Goal: Information Seeking & Learning: Learn about a topic

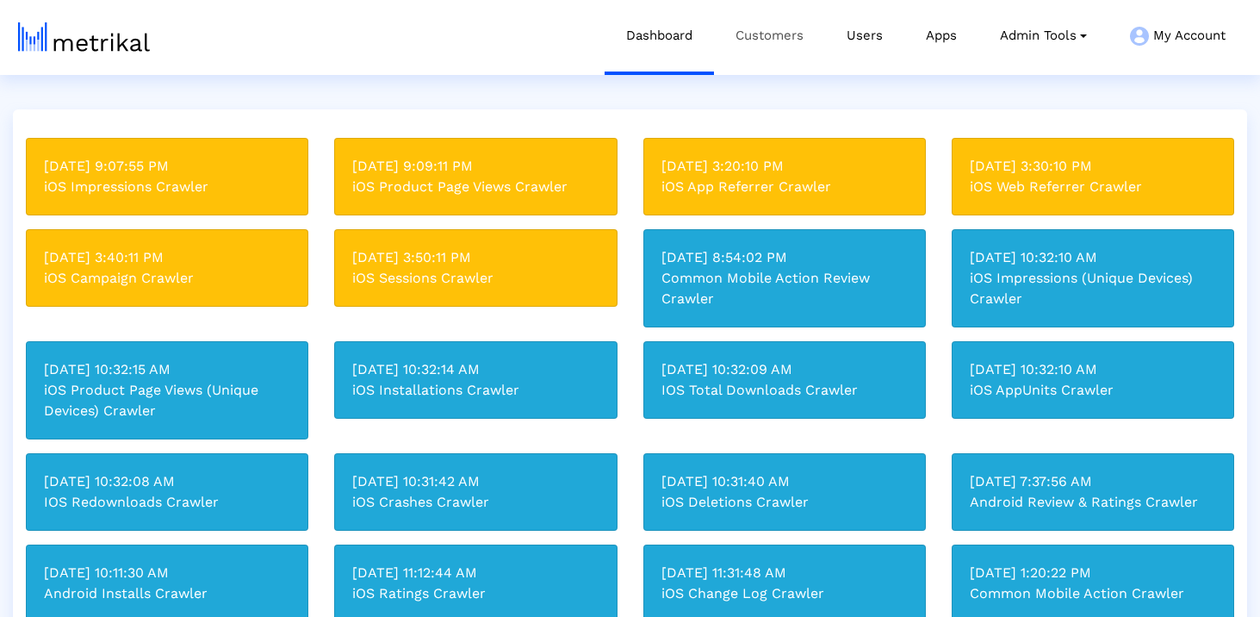
click at [794, 24] on link "Customers" at bounding box center [769, 35] width 111 height 71
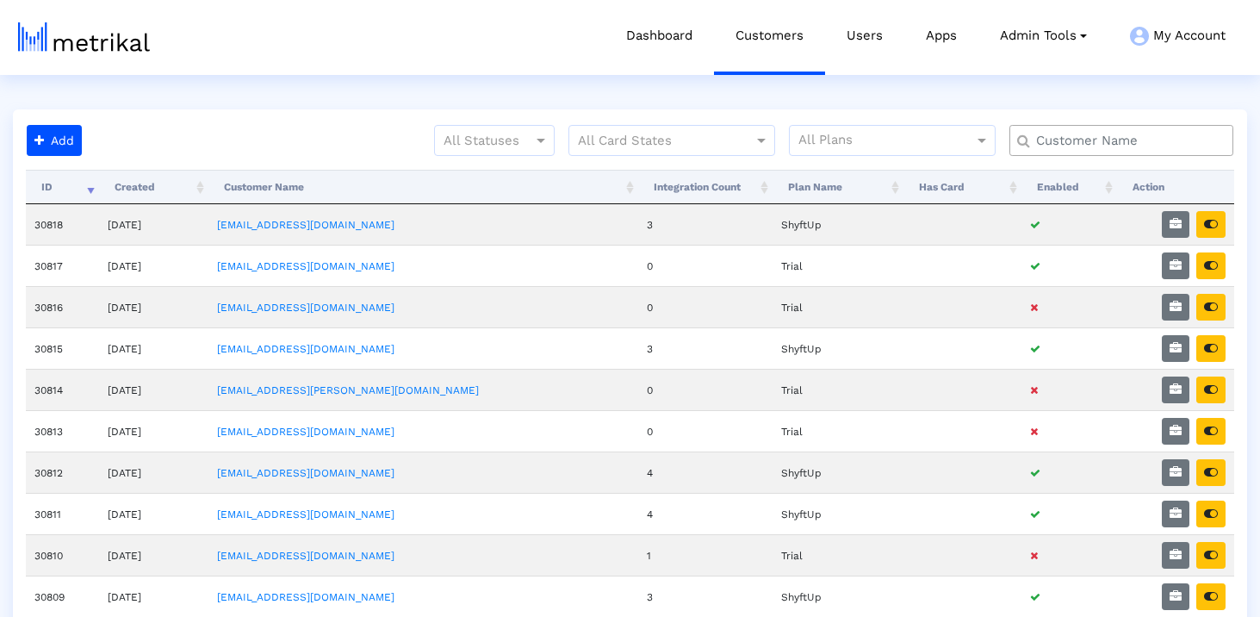
click at [1106, 133] on input "text" at bounding box center [1125, 141] width 202 height 18
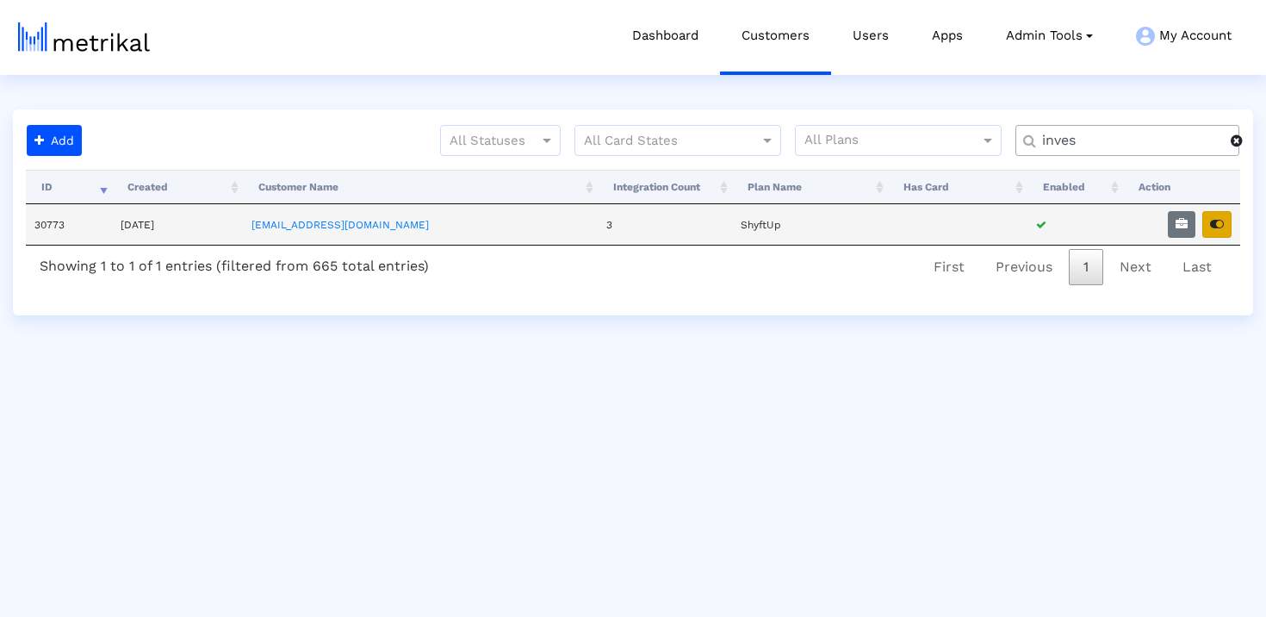
type input "inves"
click at [1222, 220] on icon "button" at bounding box center [1217, 224] width 14 height 12
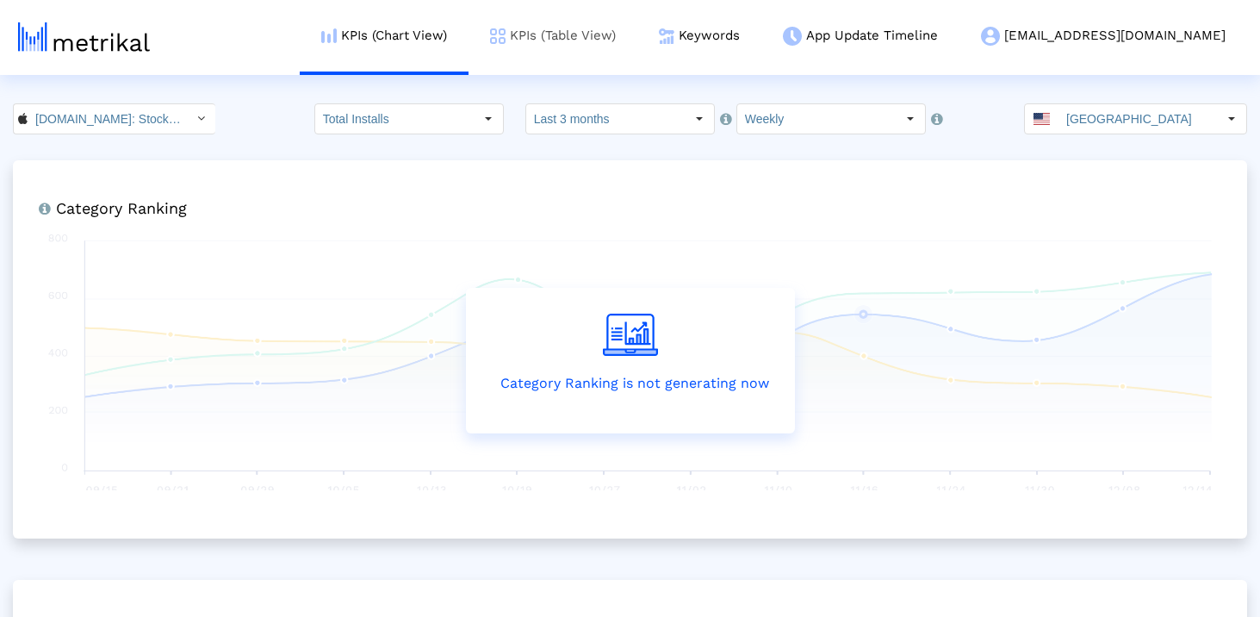
click at [637, 35] on link "KPIs (Table View)" at bounding box center [553, 35] width 169 height 71
click at [761, 18] on link "Keywords" at bounding box center [699, 35] width 124 height 71
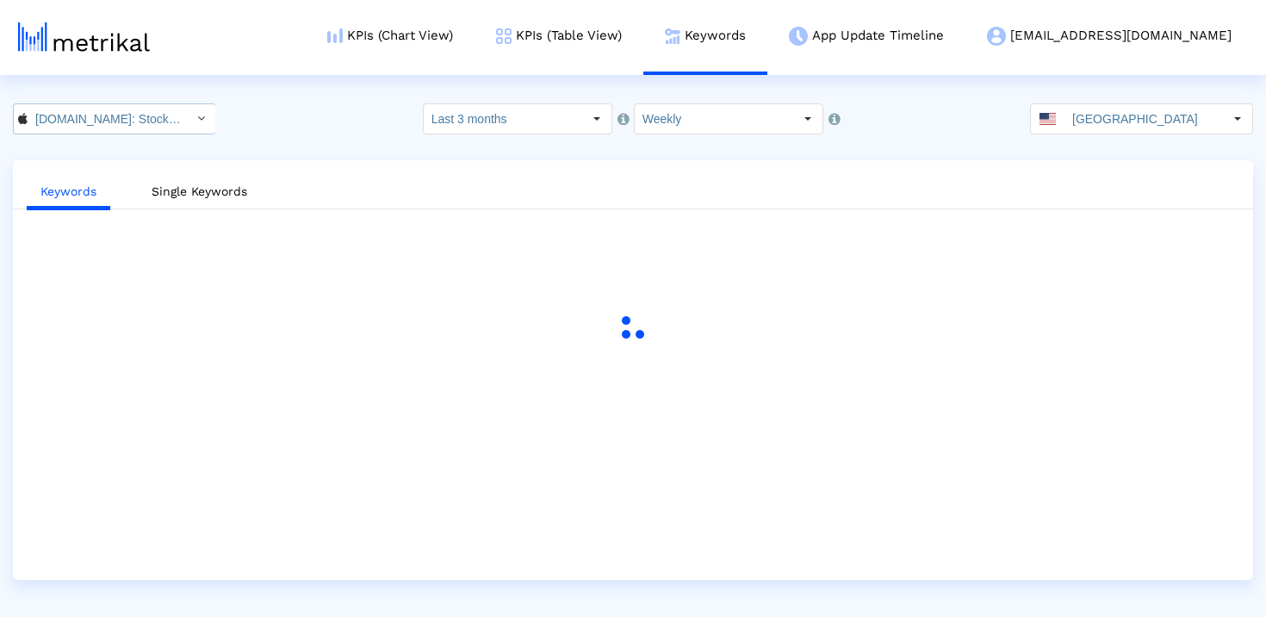
click at [115, 119] on input "[DOMAIN_NAME]: Stock Market < 909998122 >" at bounding box center [105, 118] width 155 height 29
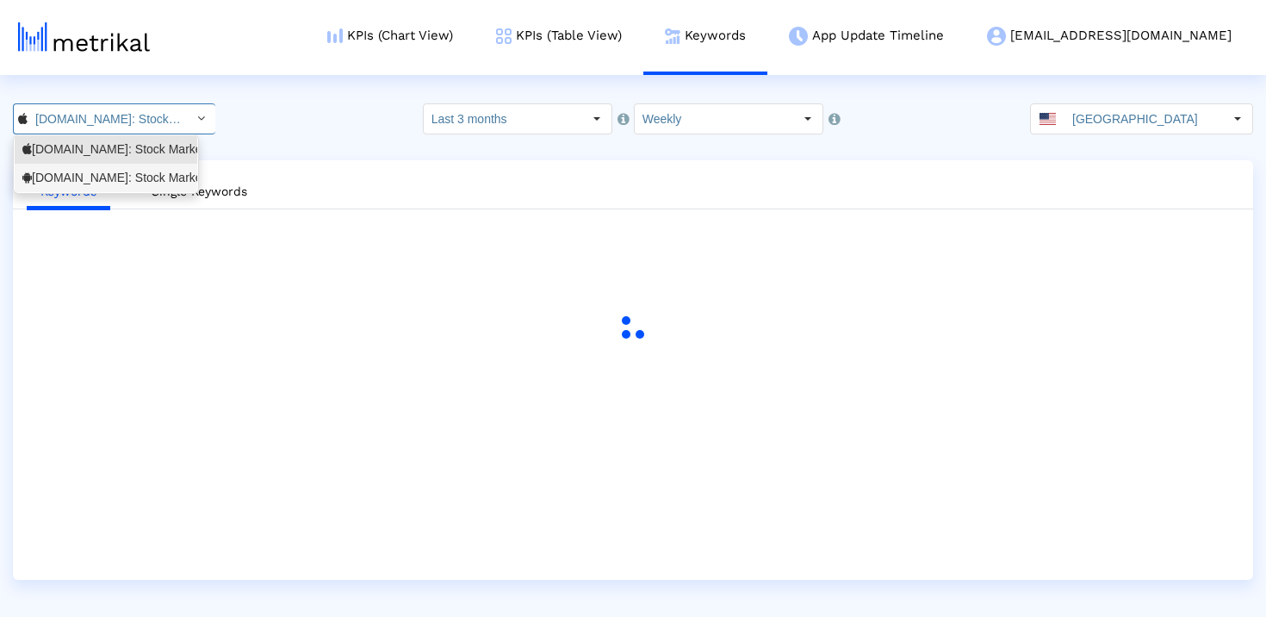
click at [125, 172] on div "[DOMAIN_NAME]: Stock Market <com.fusionmedia.investing>" at bounding box center [105, 178] width 167 height 16
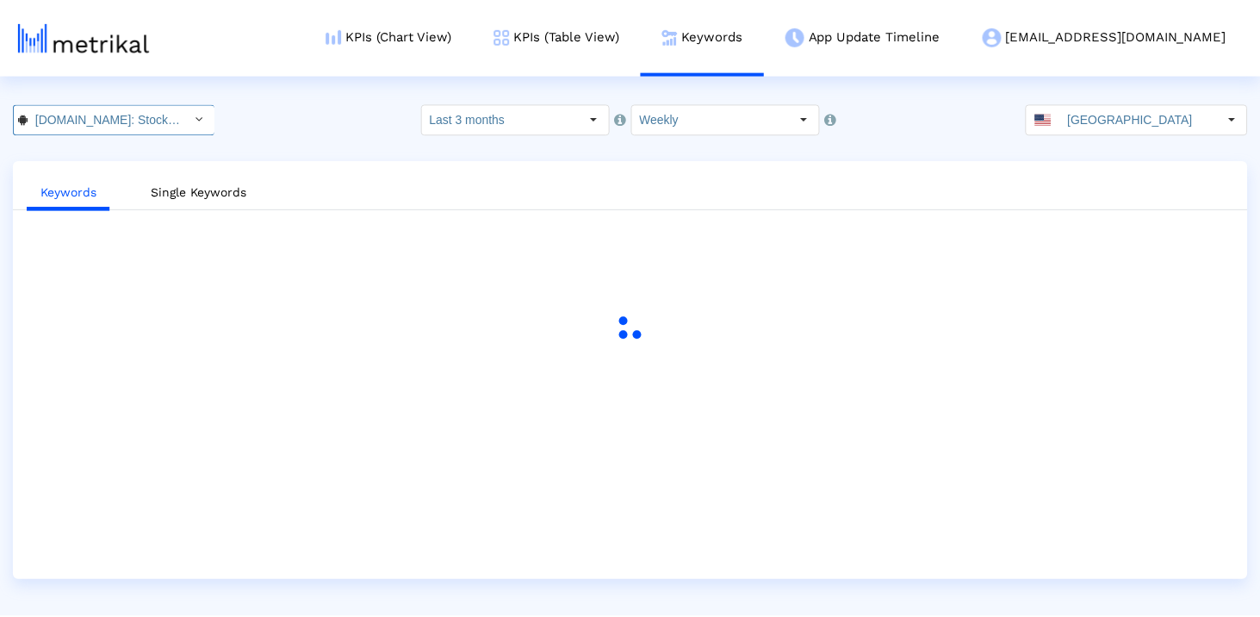
scroll to position [0, 194]
click at [532, 126] on input "Last 3 months" at bounding box center [503, 118] width 158 height 29
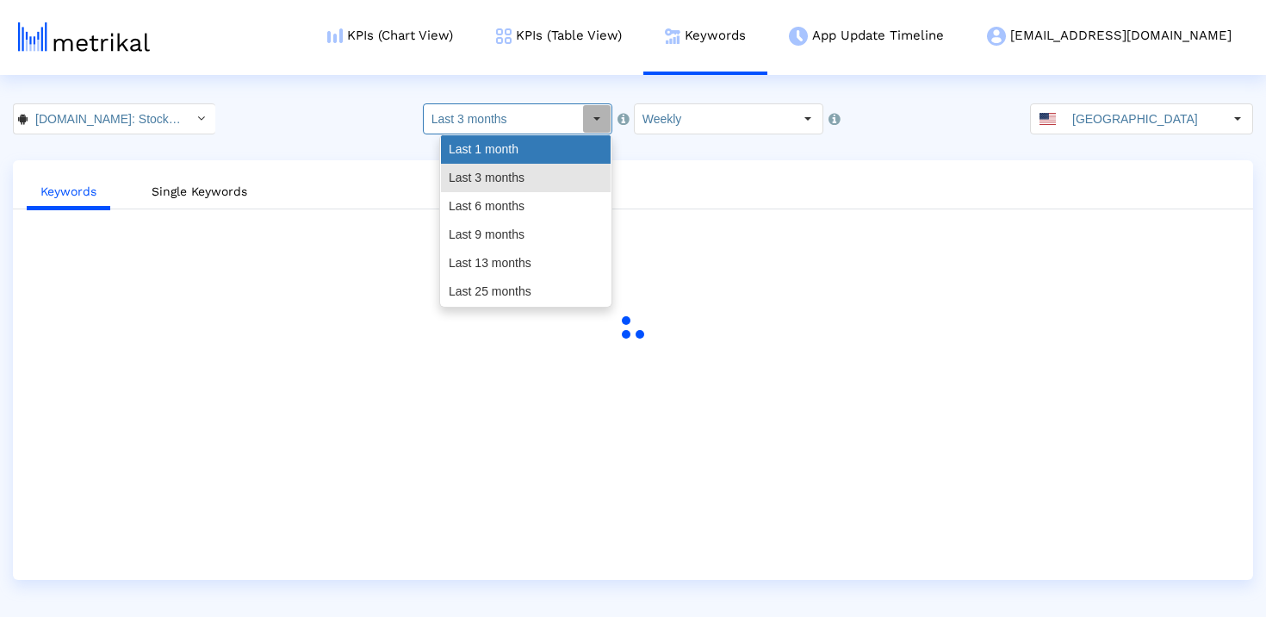
click at [531, 158] on div "Last 1 month" at bounding box center [526, 149] width 170 height 28
type input "Last 1 month"
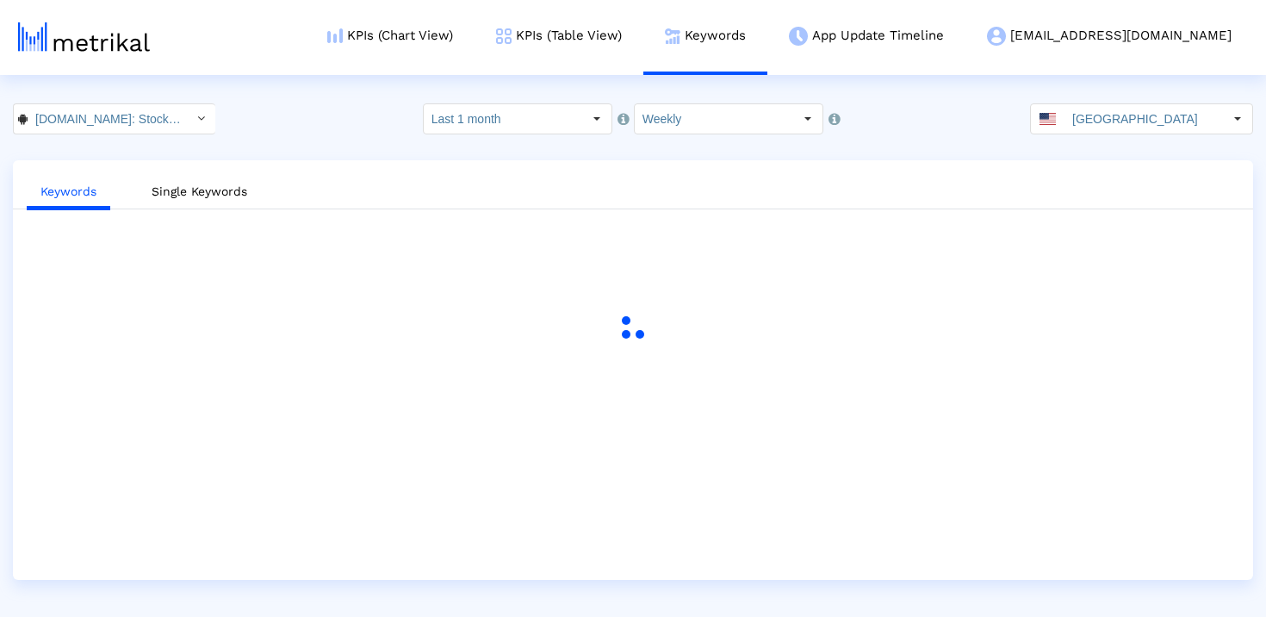
click at [875, 107] on div "[DOMAIN_NAME]: Stock Market < com.fusionmedia.investing > Pull down to refresh.…" at bounding box center [633, 118] width 1266 height 31
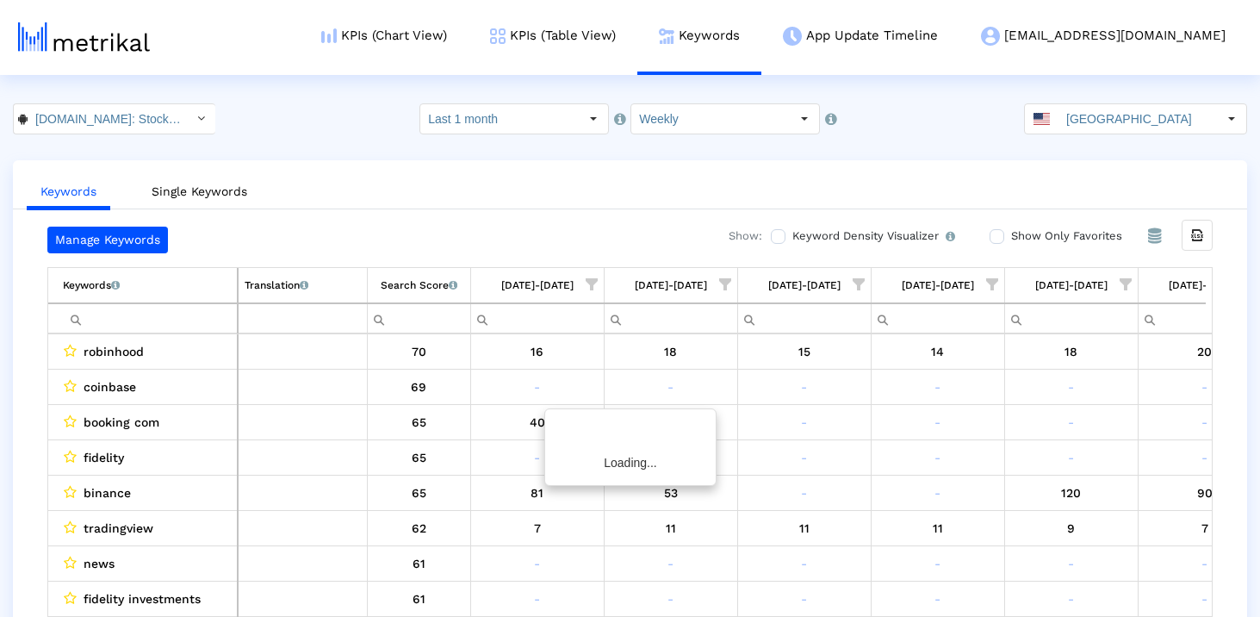
scroll to position [0, 1000]
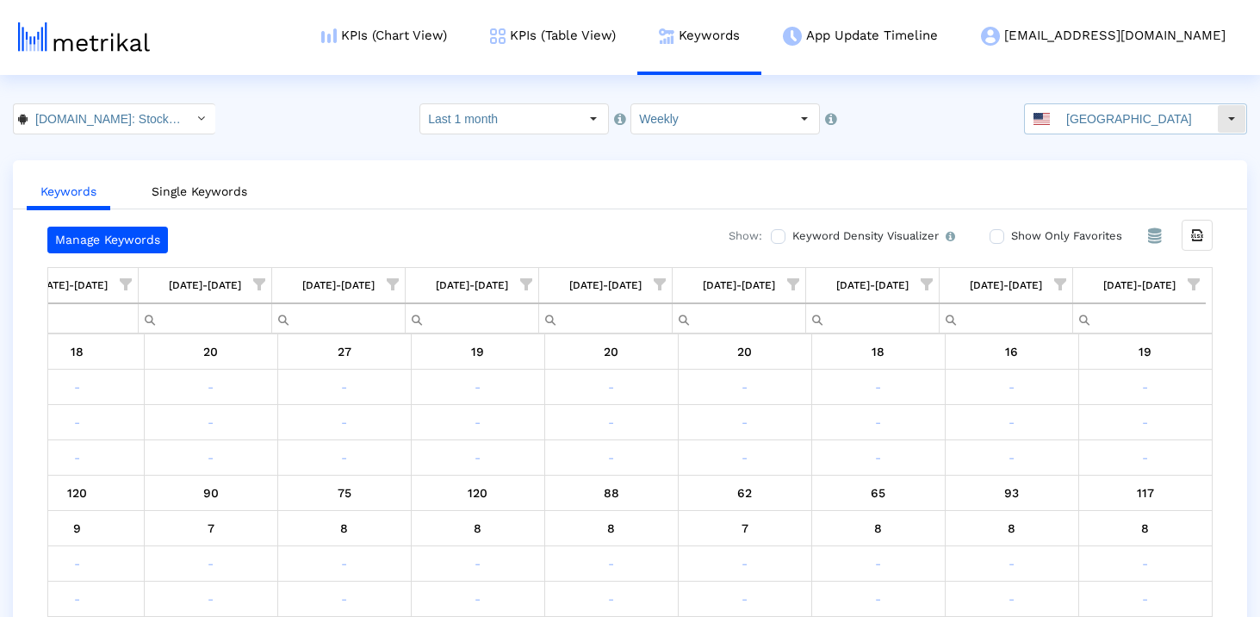
click at [1139, 118] on input "[GEOGRAPHIC_DATA]" at bounding box center [1138, 118] width 158 height 29
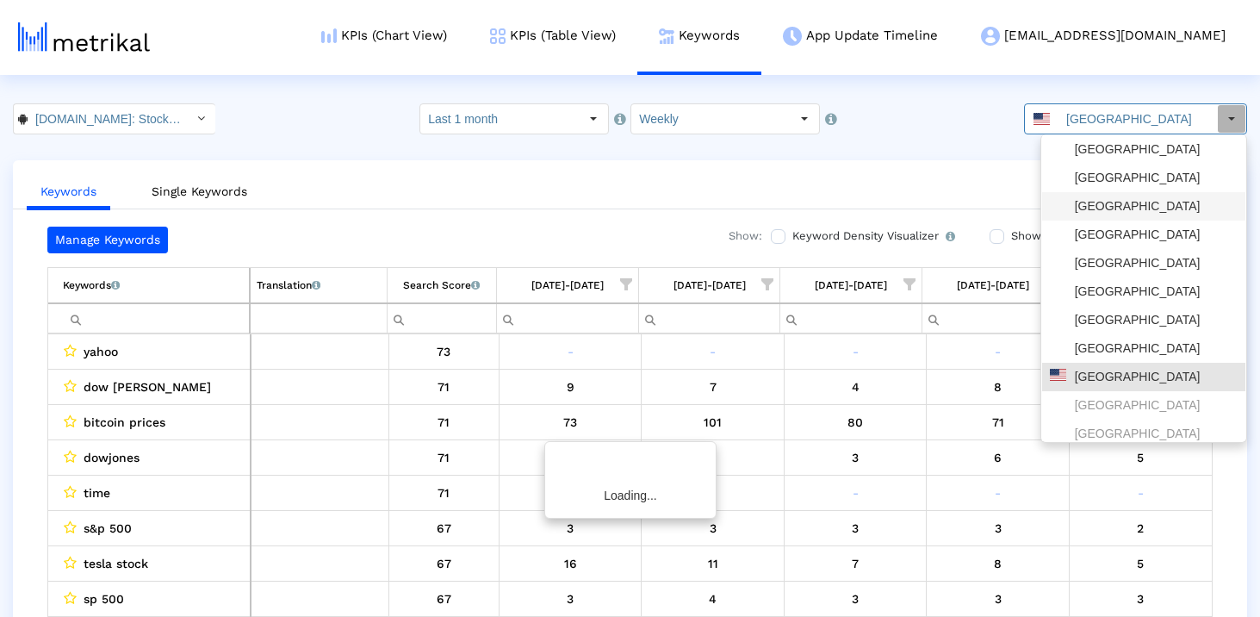
scroll to position [0, 0]
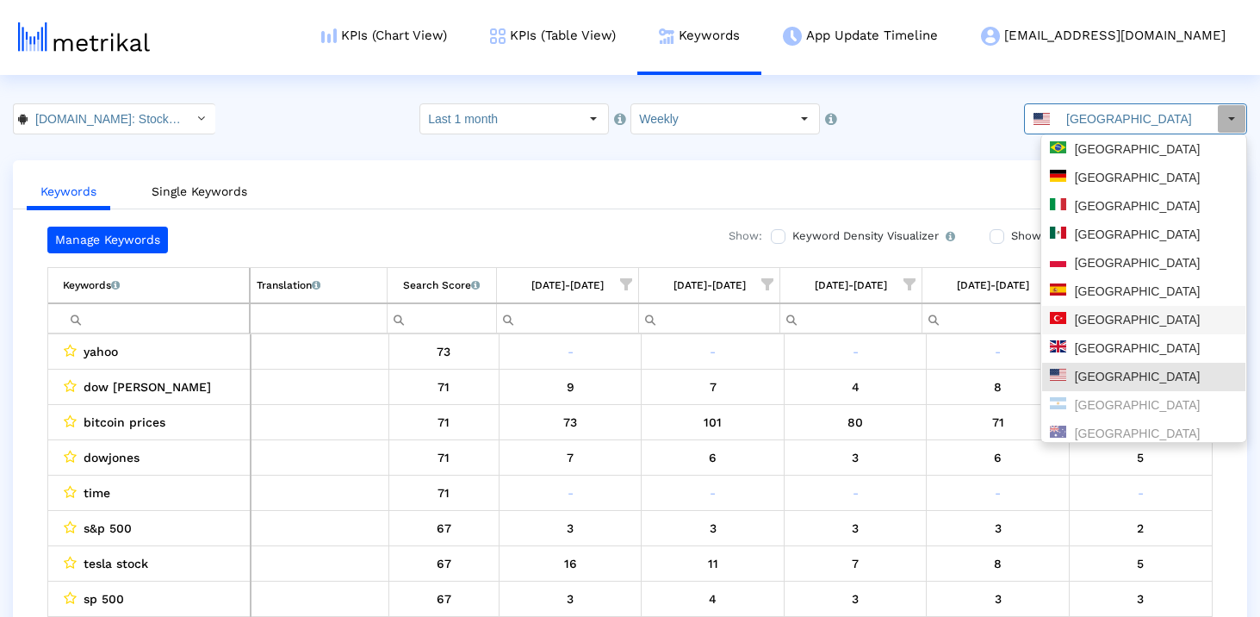
click at [1121, 307] on div "[GEOGRAPHIC_DATA]" at bounding box center [1143, 320] width 203 height 28
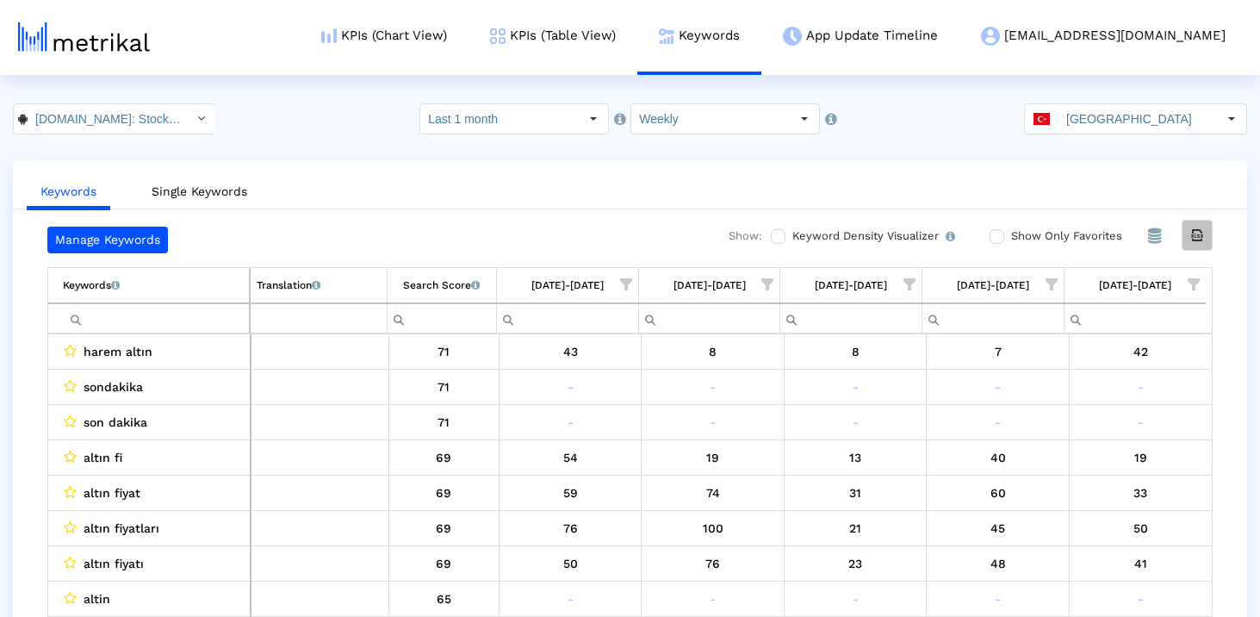
click at [1204, 237] on icon "Export all data" at bounding box center [1197, 235] width 16 height 16
click at [1181, 149] on crea-index "[DOMAIN_NAME]: Stock Market < com.fusionmedia.investing > Pull down to refresh.…" at bounding box center [630, 377] width 1260 height 548
